Goal: Task Accomplishment & Management: Use online tool/utility

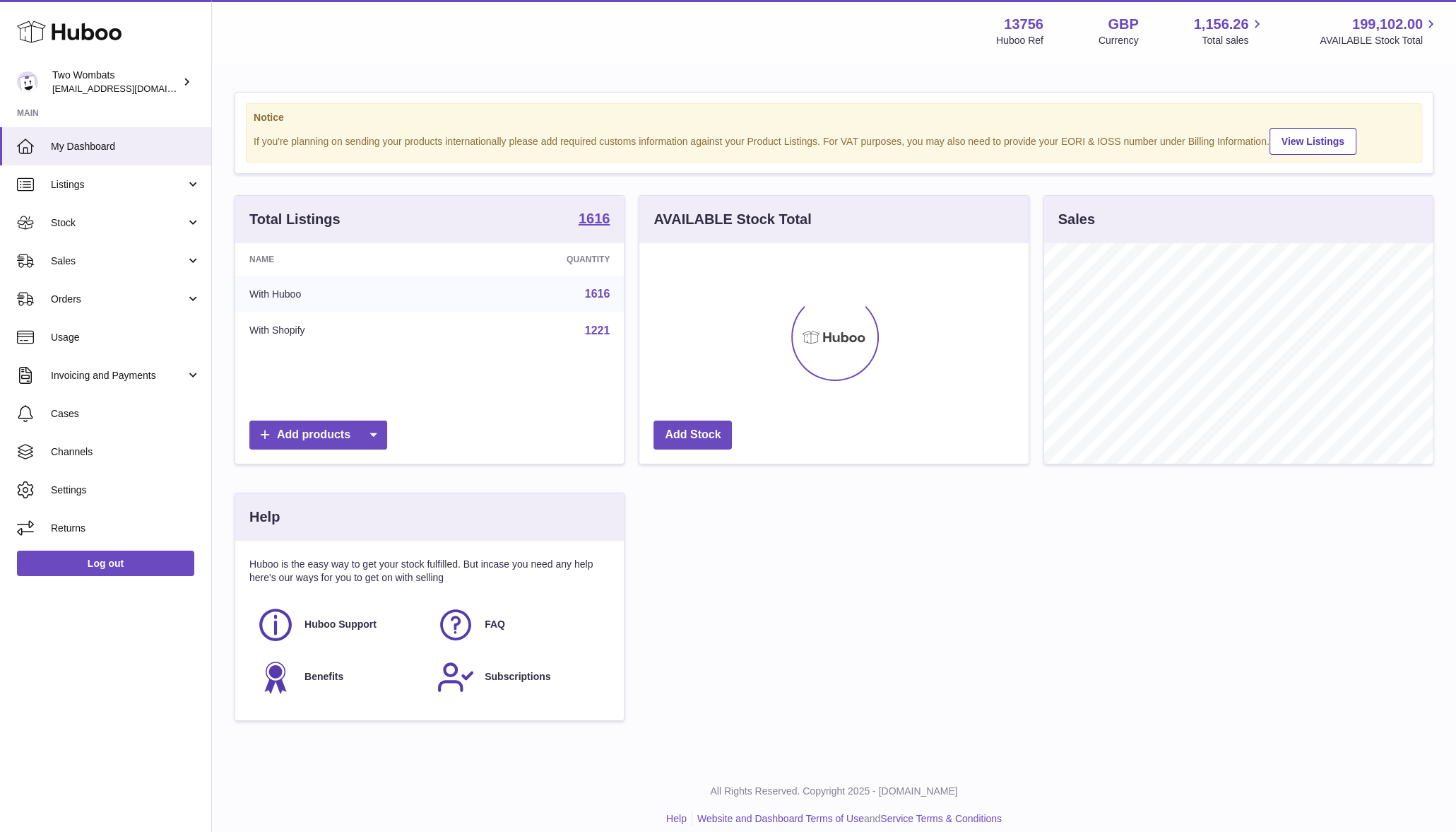
scroll to position [221, 394]
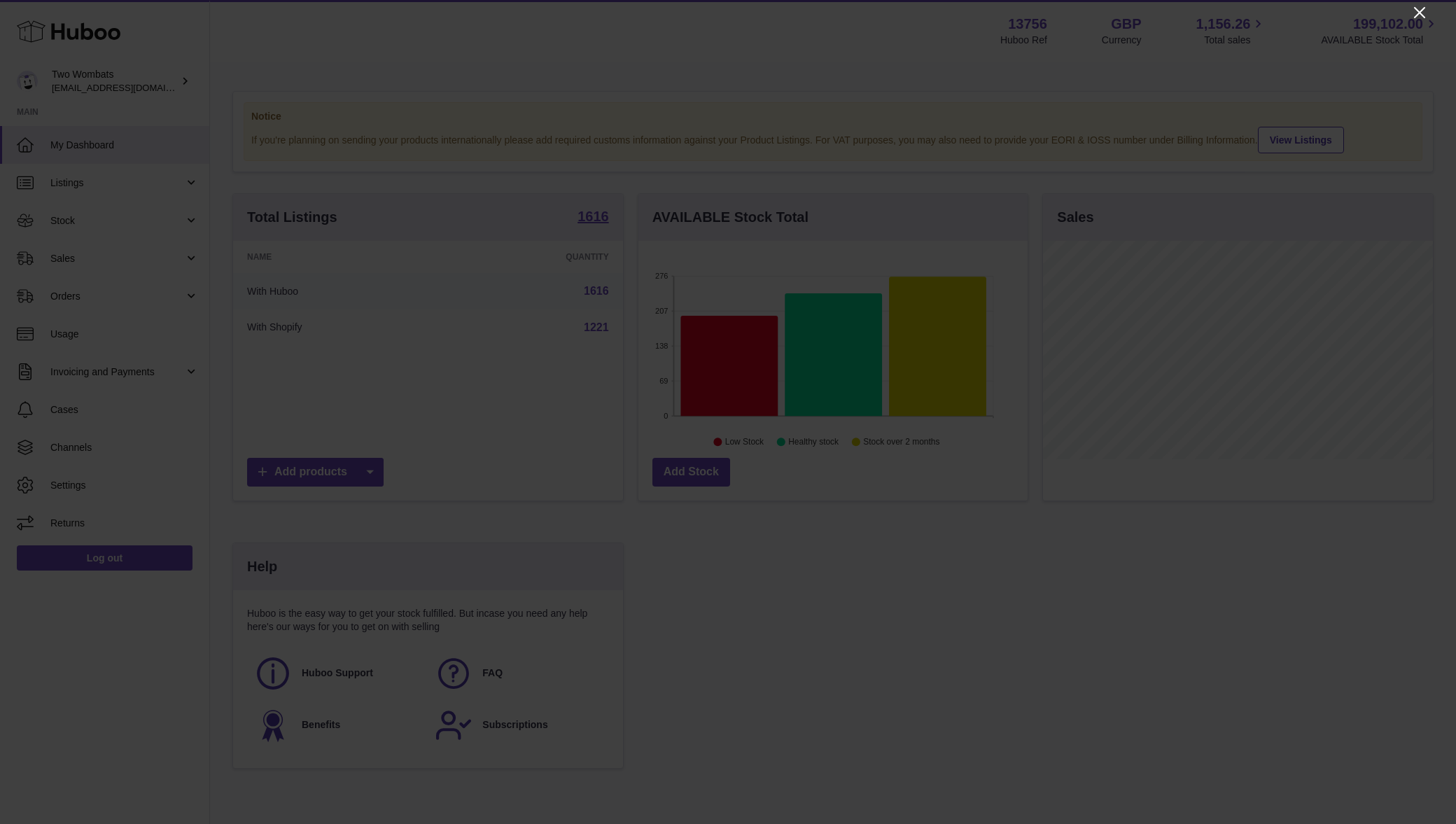
click at [1419, 7] on icon "Close" at bounding box center [1420, 12] width 16 height 16
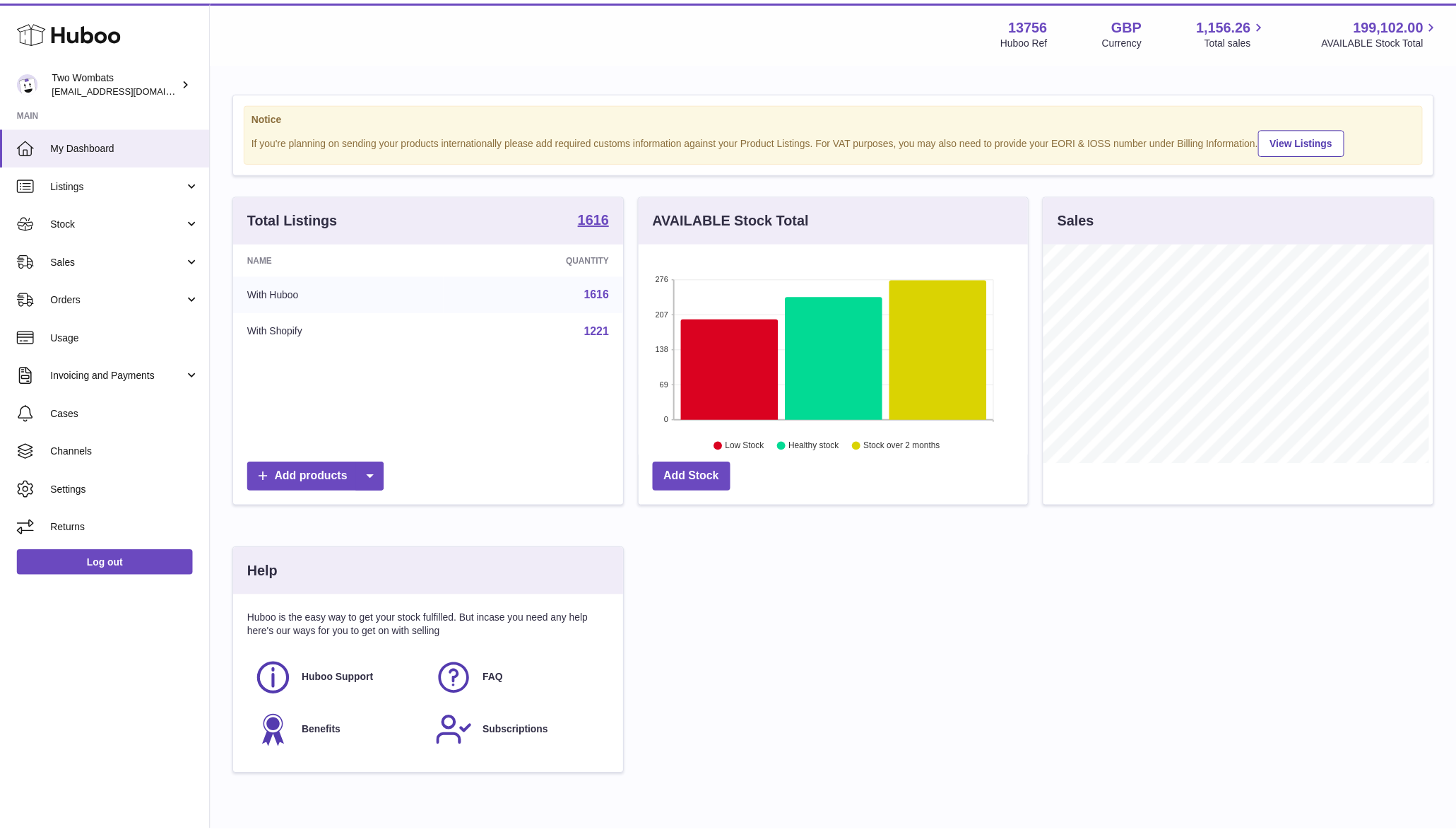
scroll to position [706618, 706146]
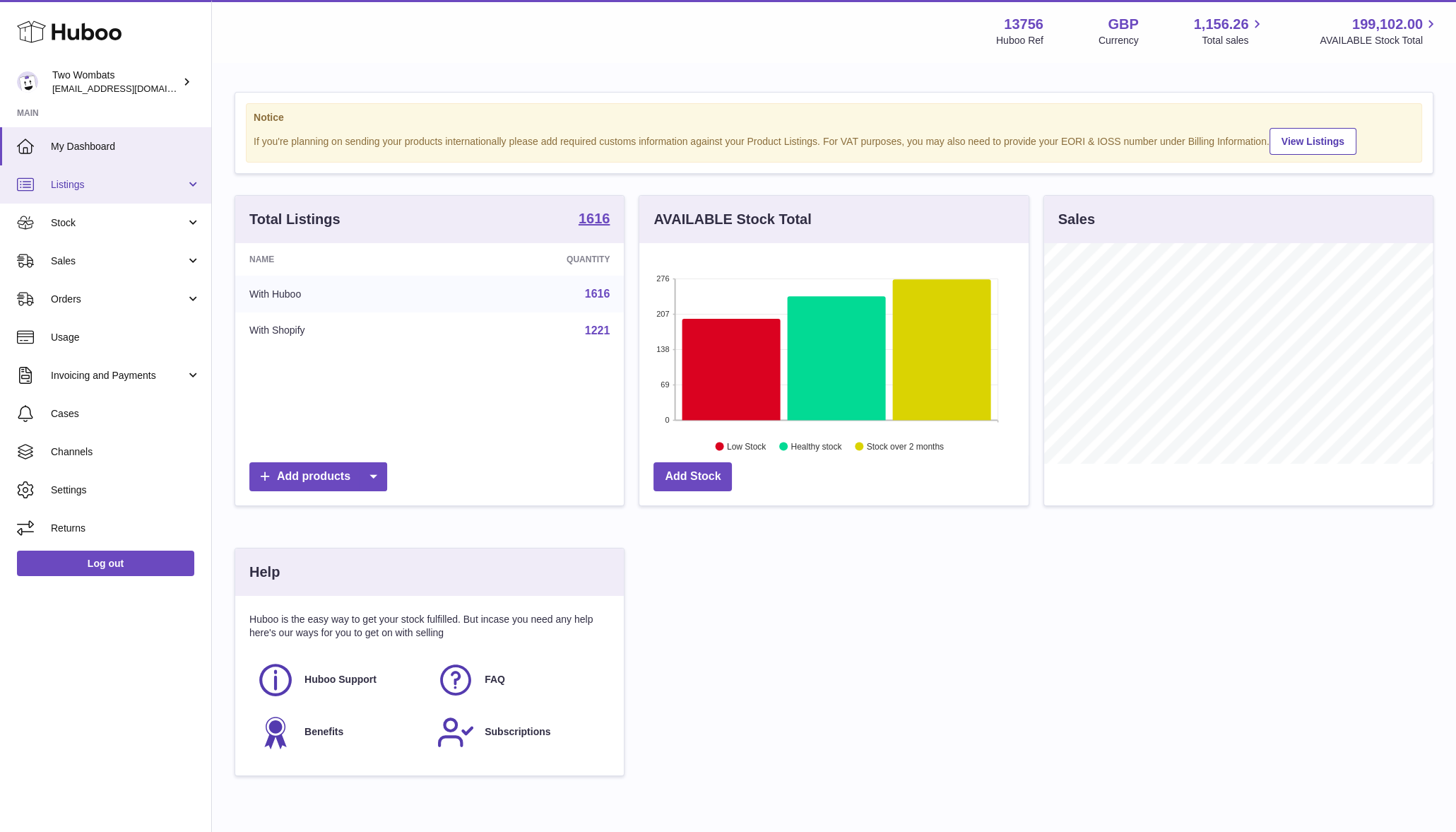
click at [87, 182] on span "Listings" at bounding box center [118, 185] width 135 height 13
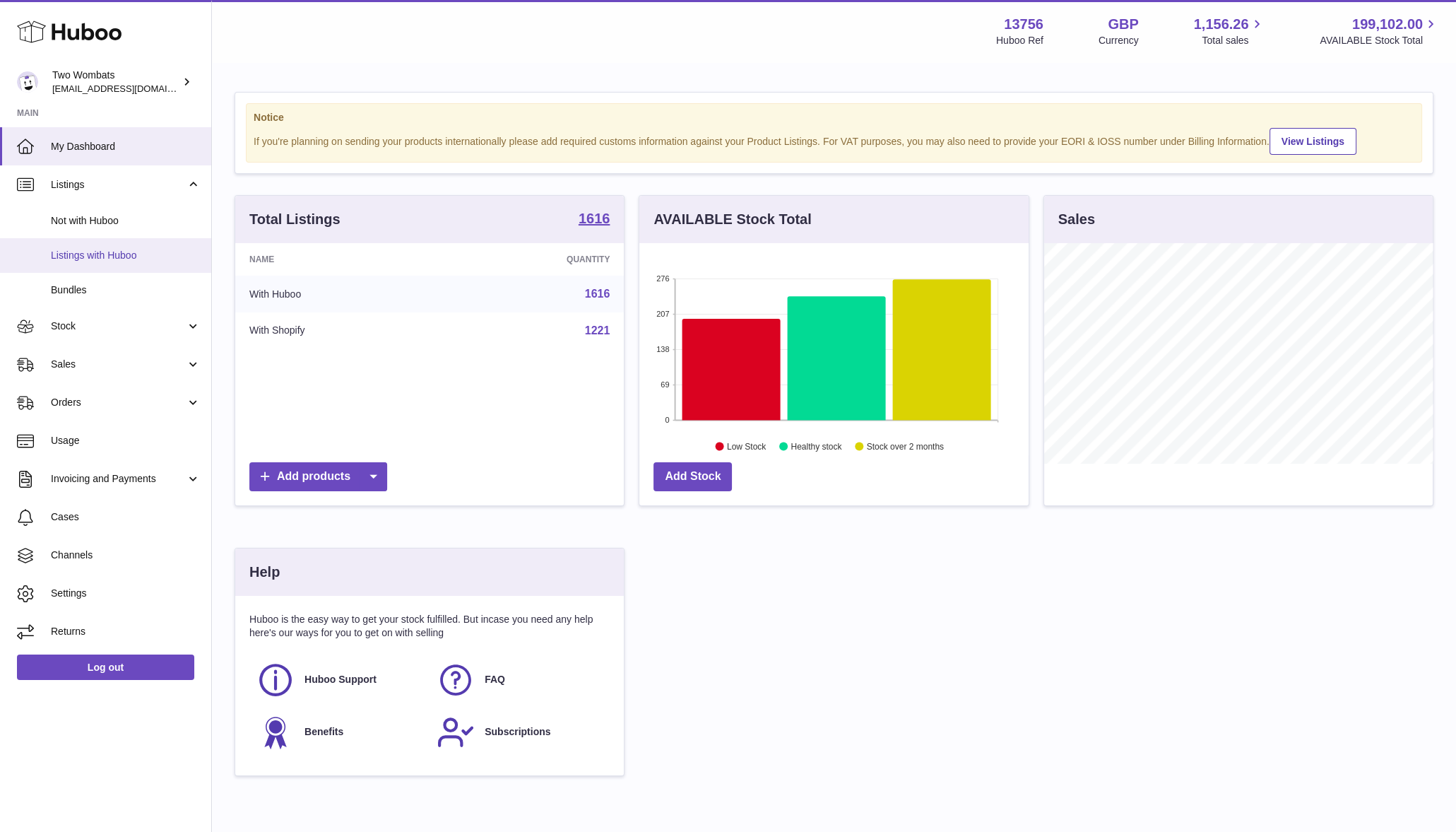
click at [102, 252] on span "Listings with Huboo" at bounding box center [126, 256] width 150 height 13
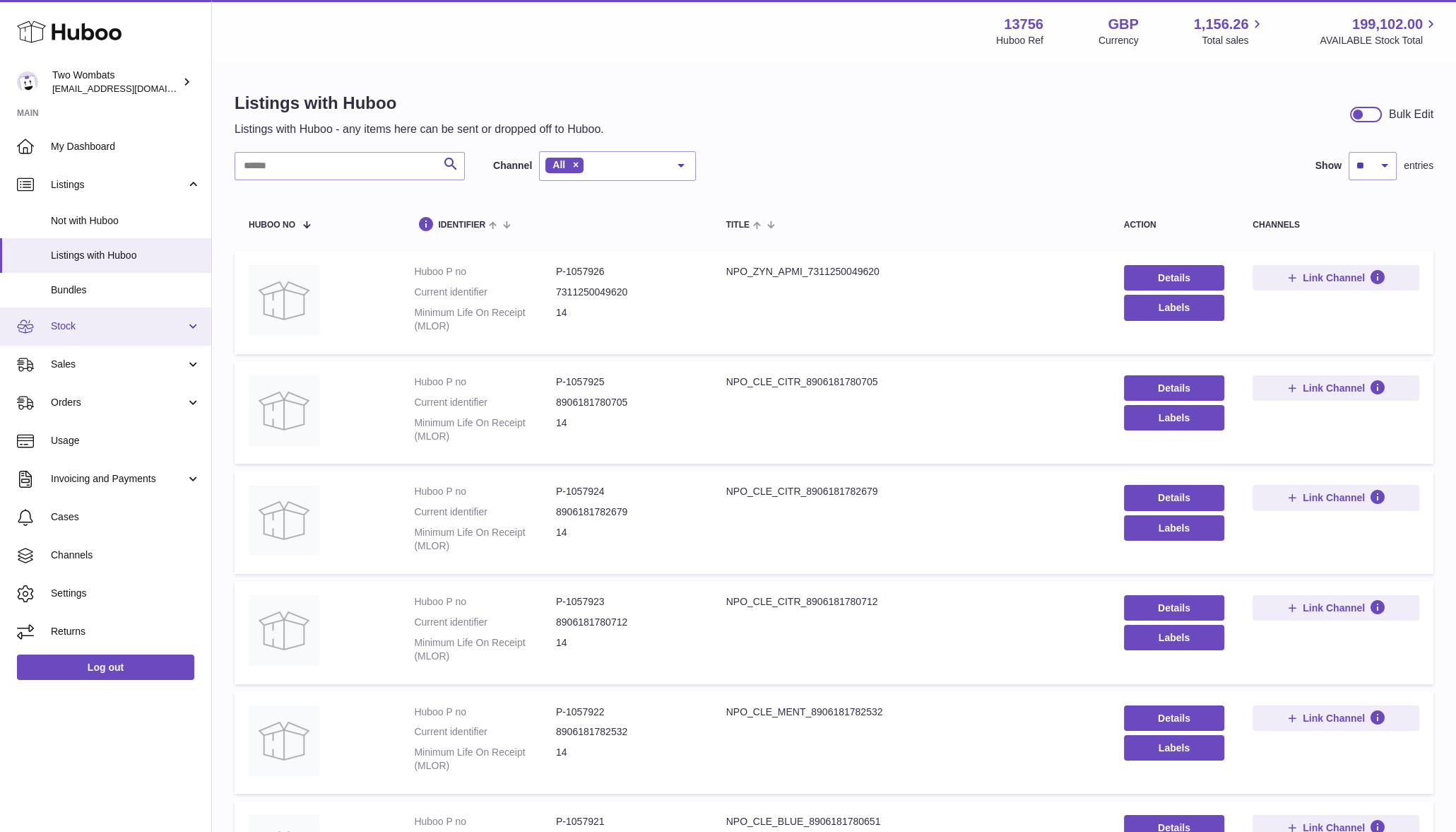
click at [102, 333] on link "Stock" at bounding box center [106, 326] width 211 height 38
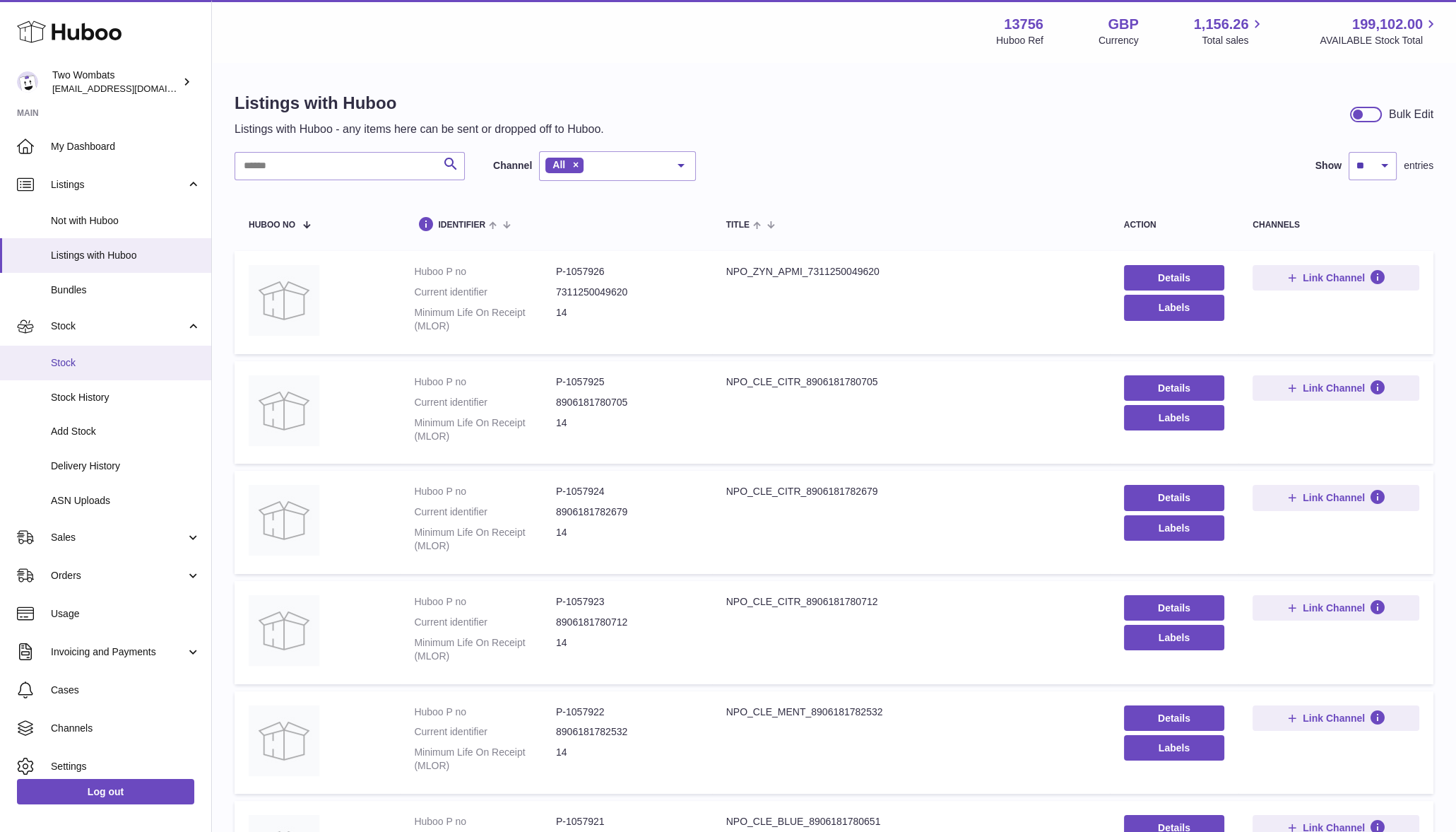
click at [96, 359] on span "Stock" at bounding box center [126, 363] width 150 height 13
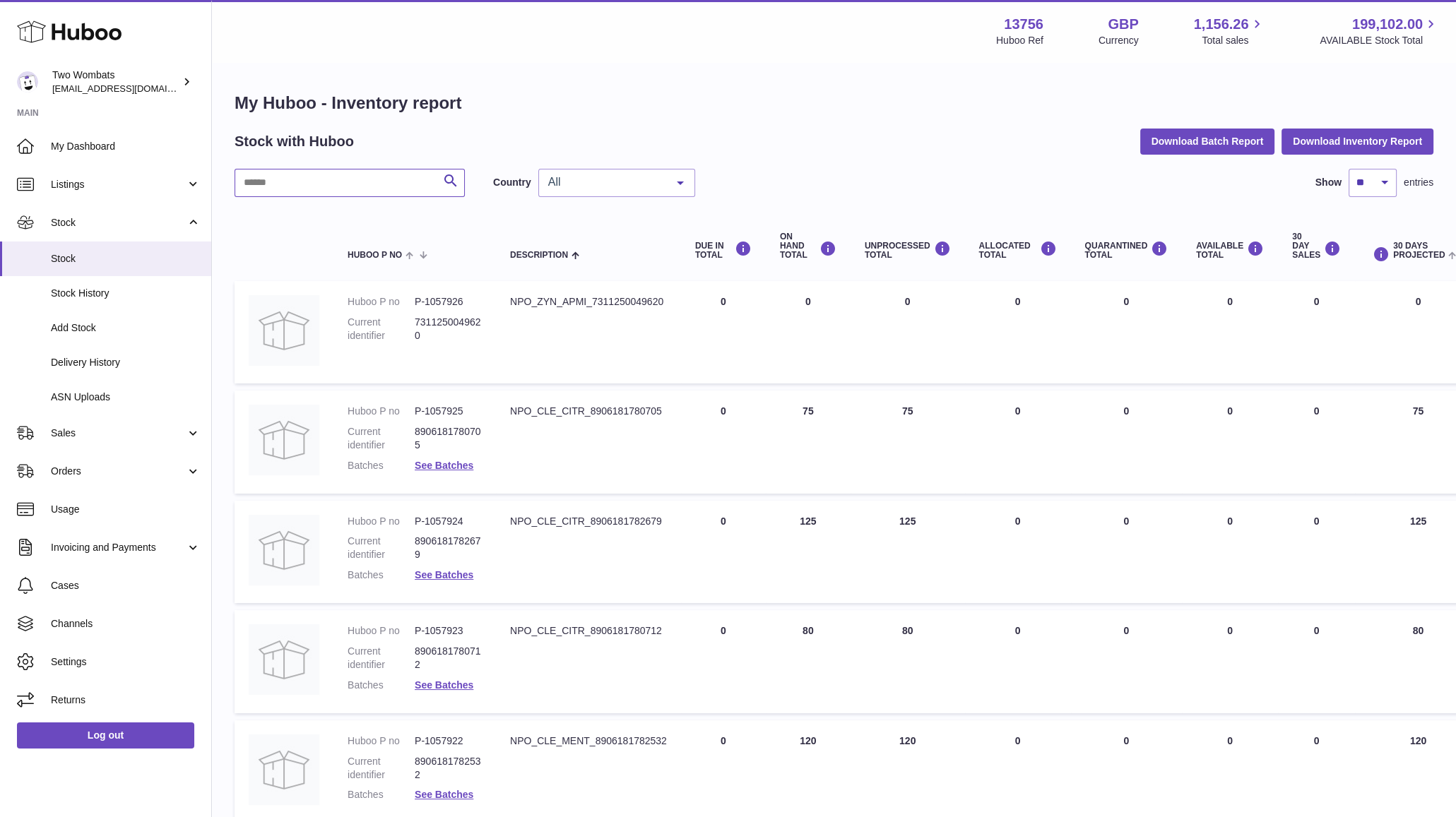
click at [356, 178] on input "text" at bounding box center [350, 183] width 231 height 28
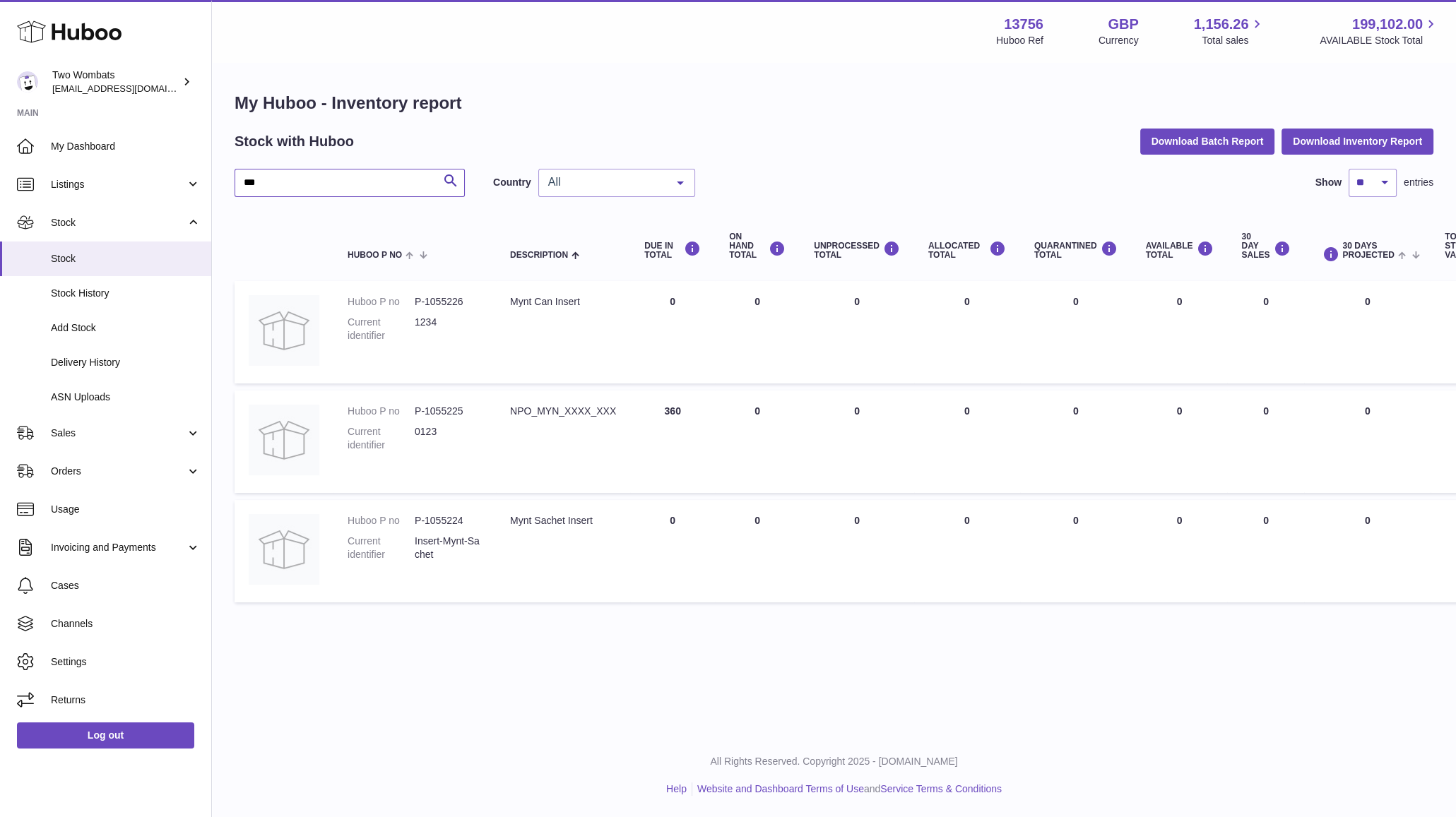
type input "***"
